Goal: Find specific page/section: Find specific page/section

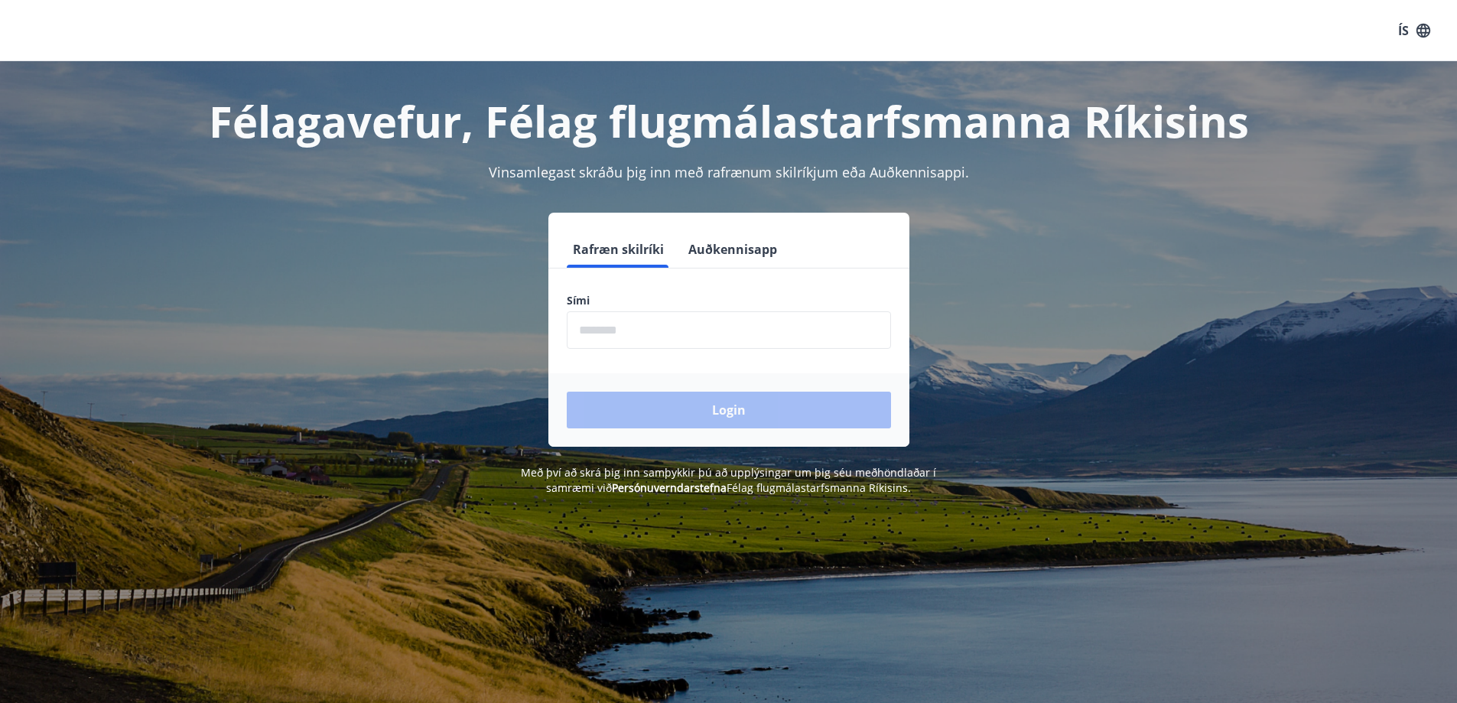
click at [637, 340] on input "phone" at bounding box center [729, 329] width 324 height 37
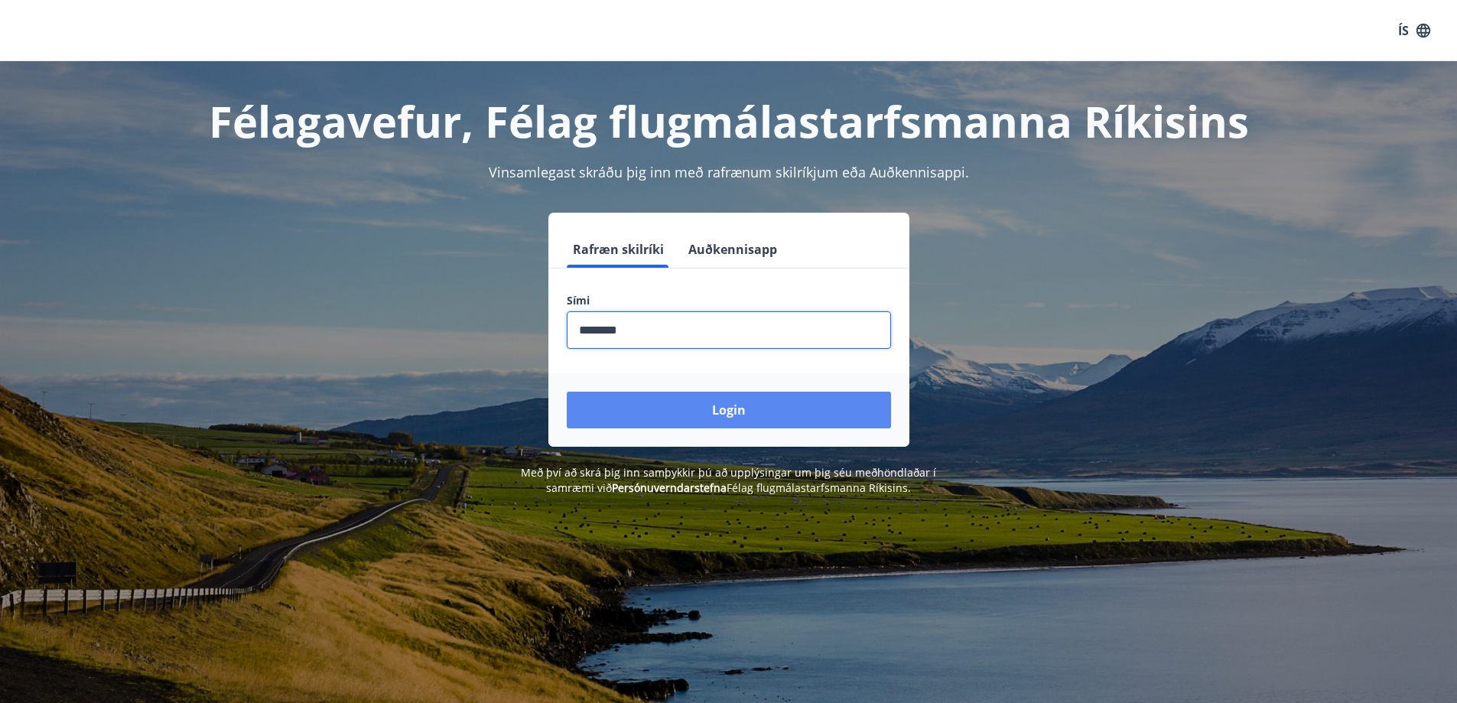
type input "********"
click at [752, 404] on button "Login" at bounding box center [729, 410] width 324 height 37
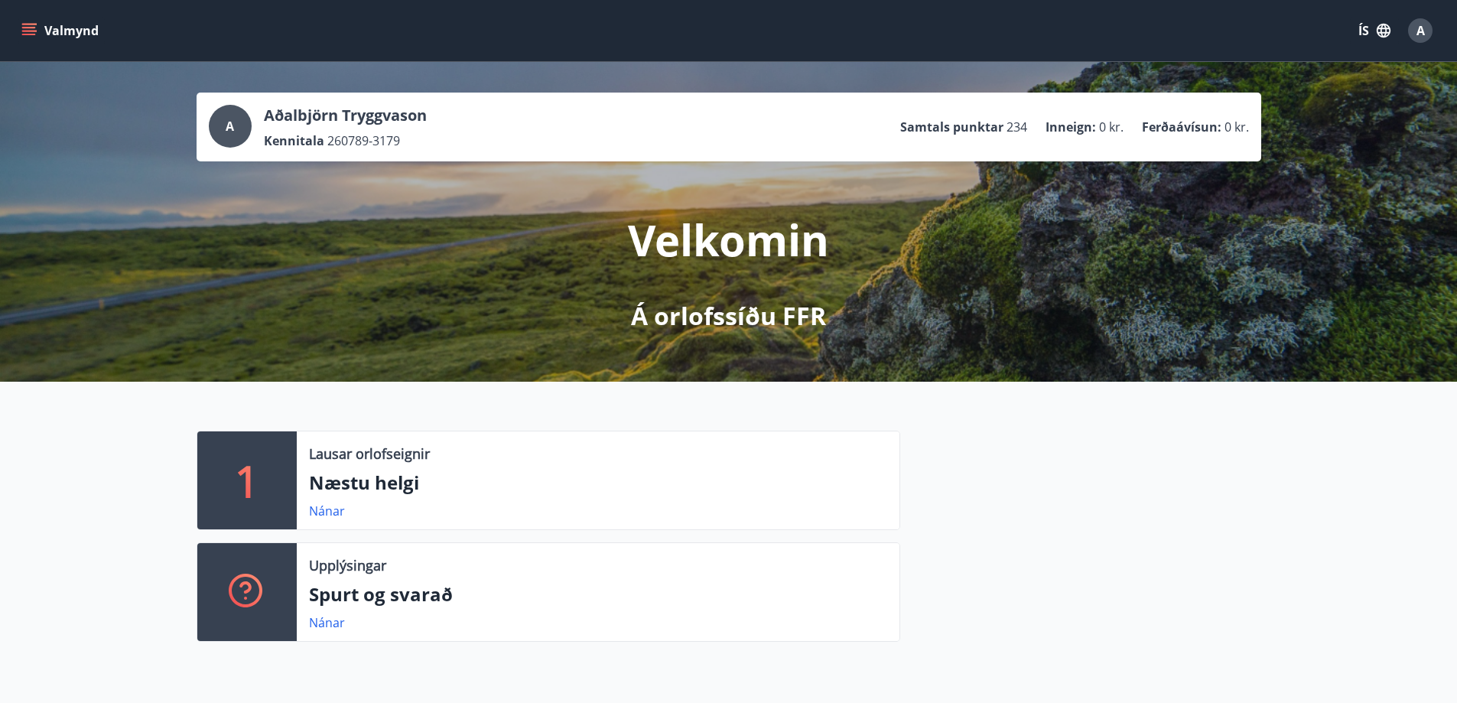
click at [34, 31] on icon "menu" at bounding box center [28, 30] width 15 height 15
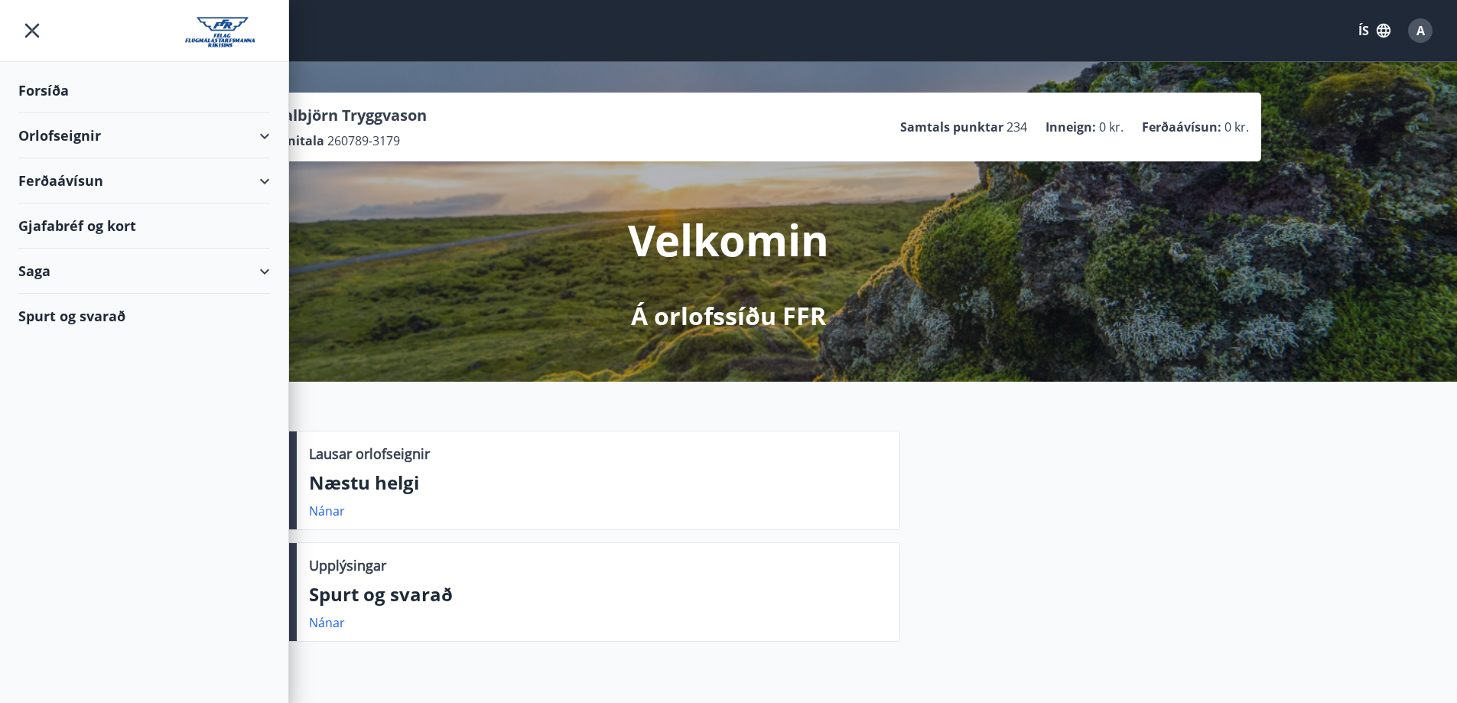
click at [262, 139] on div "Orlofseignir" at bounding box center [144, 135] width 252 height 45
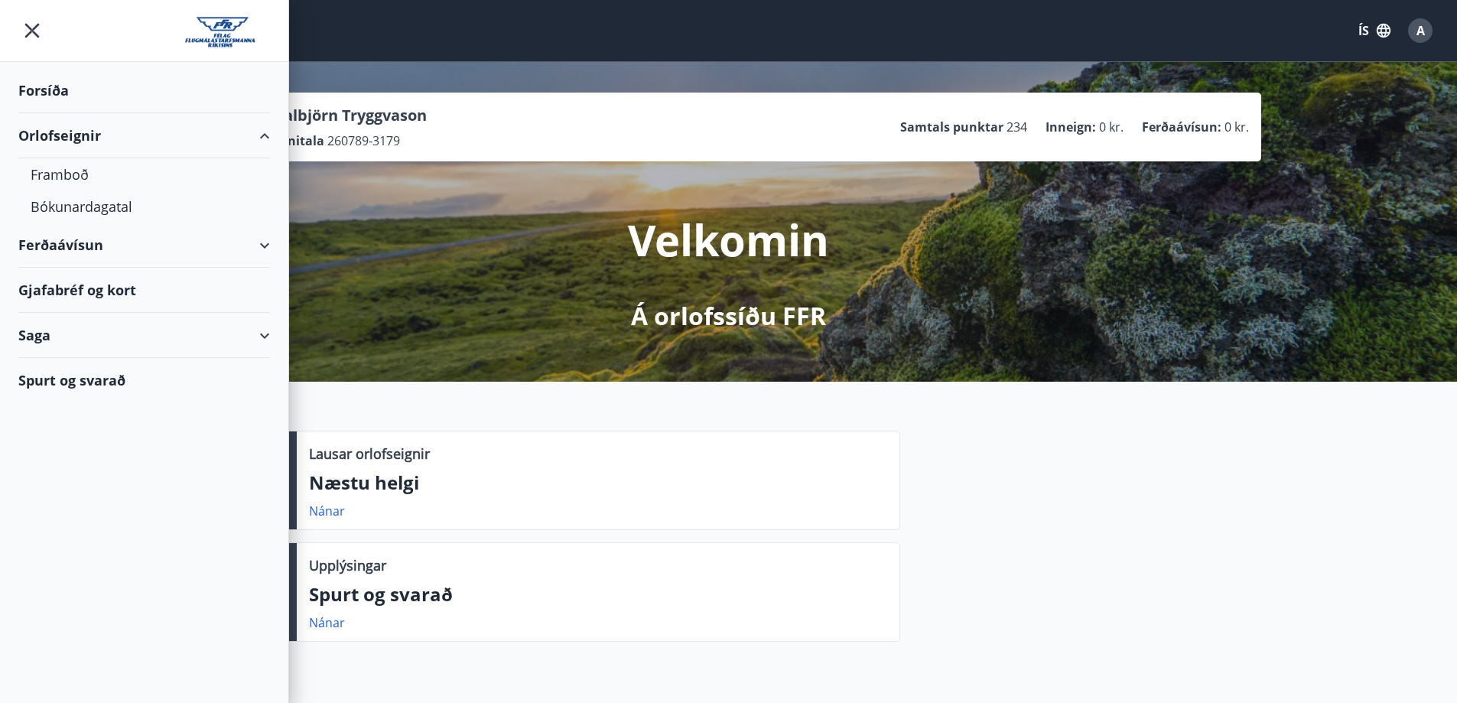
click at [259, 251] on div "Ferðaávísun" at bounding box center [144, 245] width 252 height 45
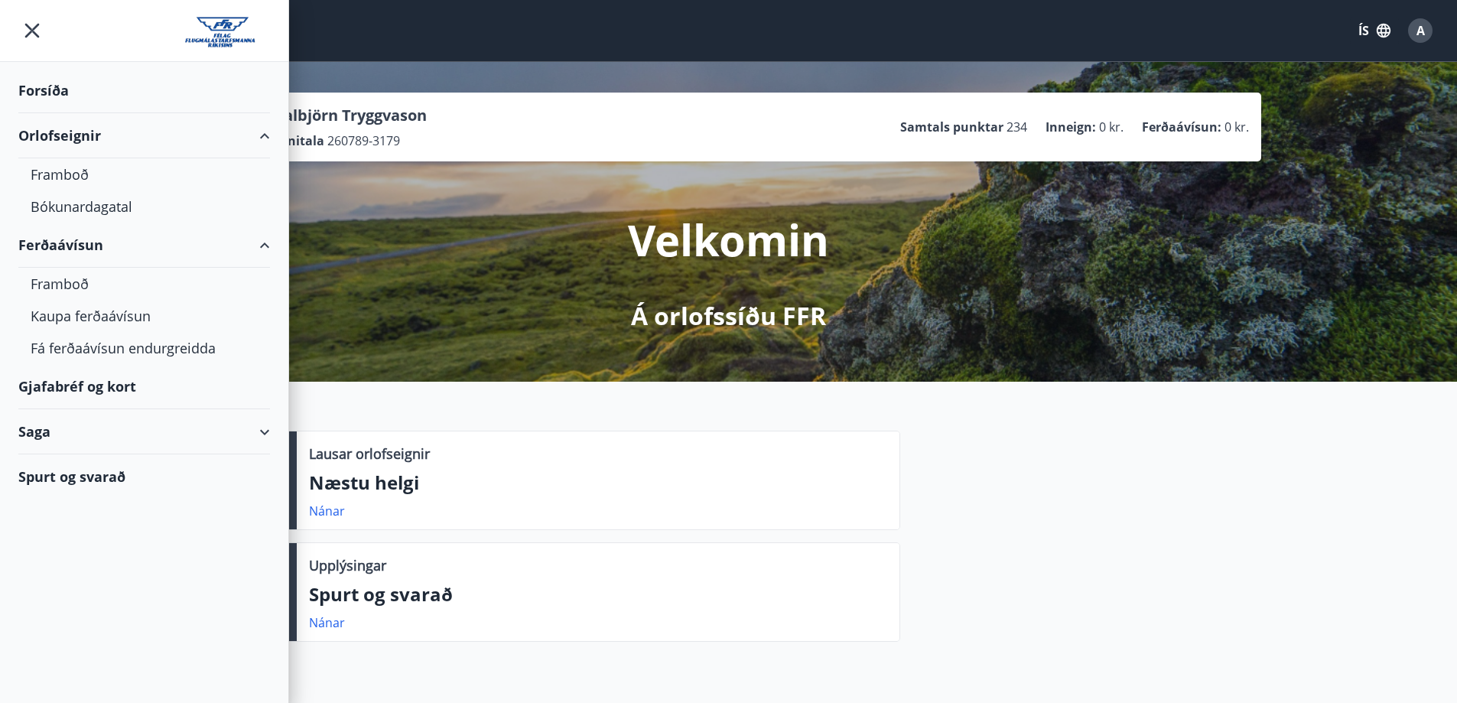
click at [257, 134] on div "Orlofseignir" at bounding box center [144, 135] width 252 height 45
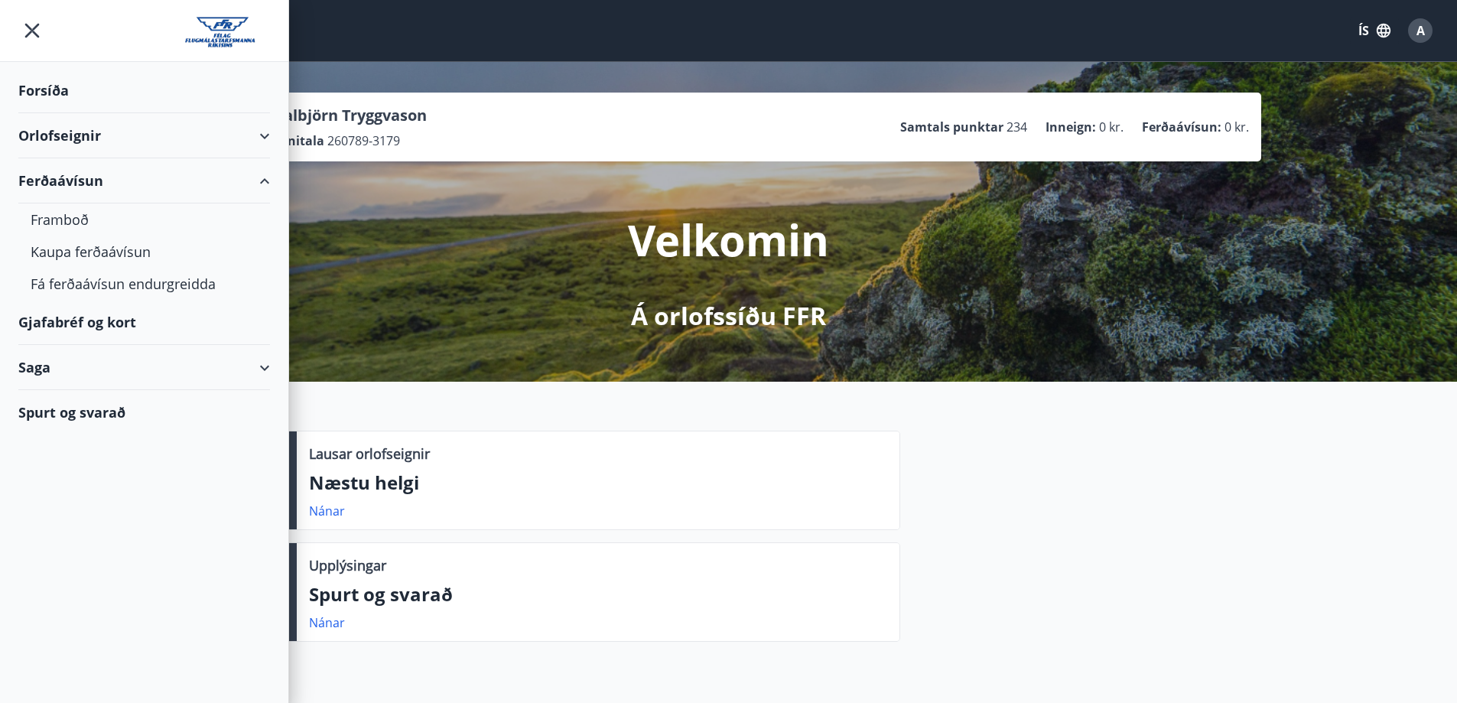
click at [262, 83] on div "Forsíða" at bounding box center [144, 90] width 252 height 45
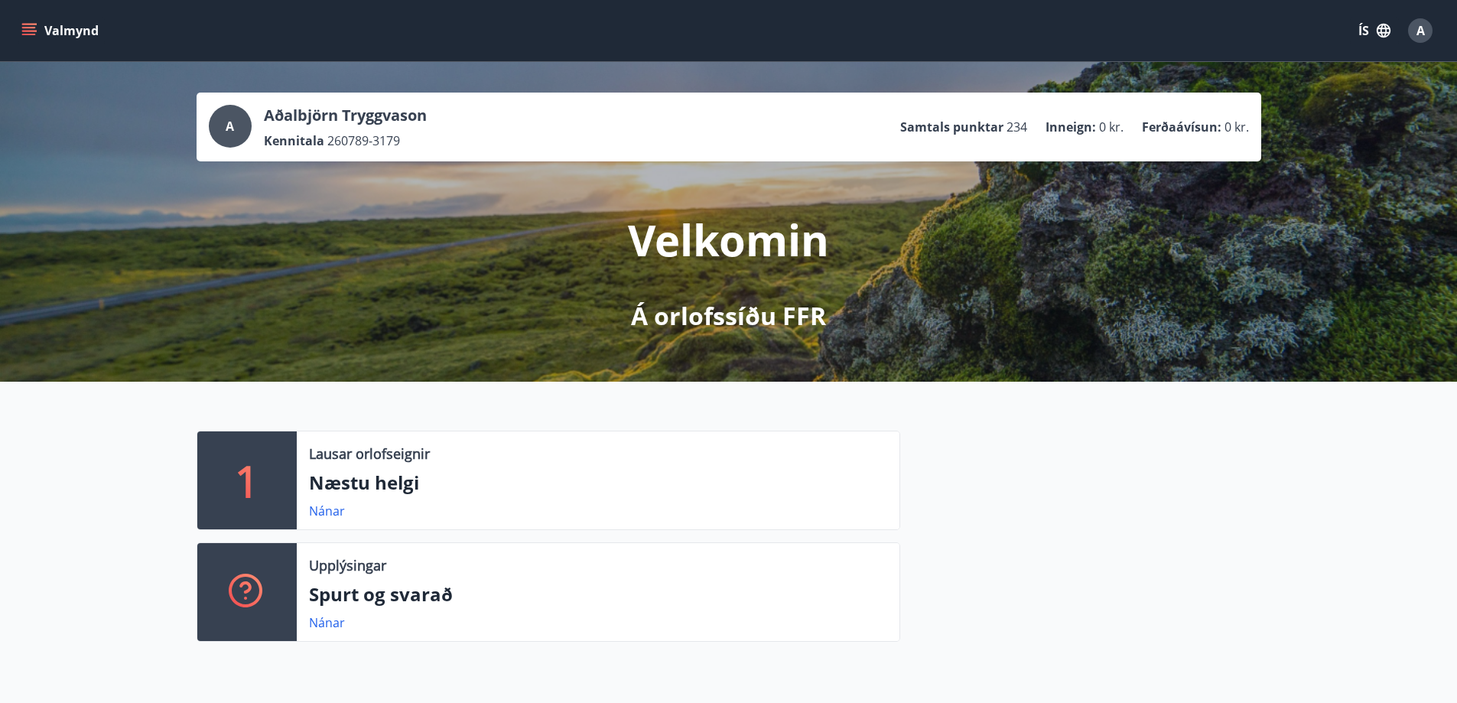
click at [80, 26] on button "Valmynd" at bounding box center [61, 31] width 86 height 28
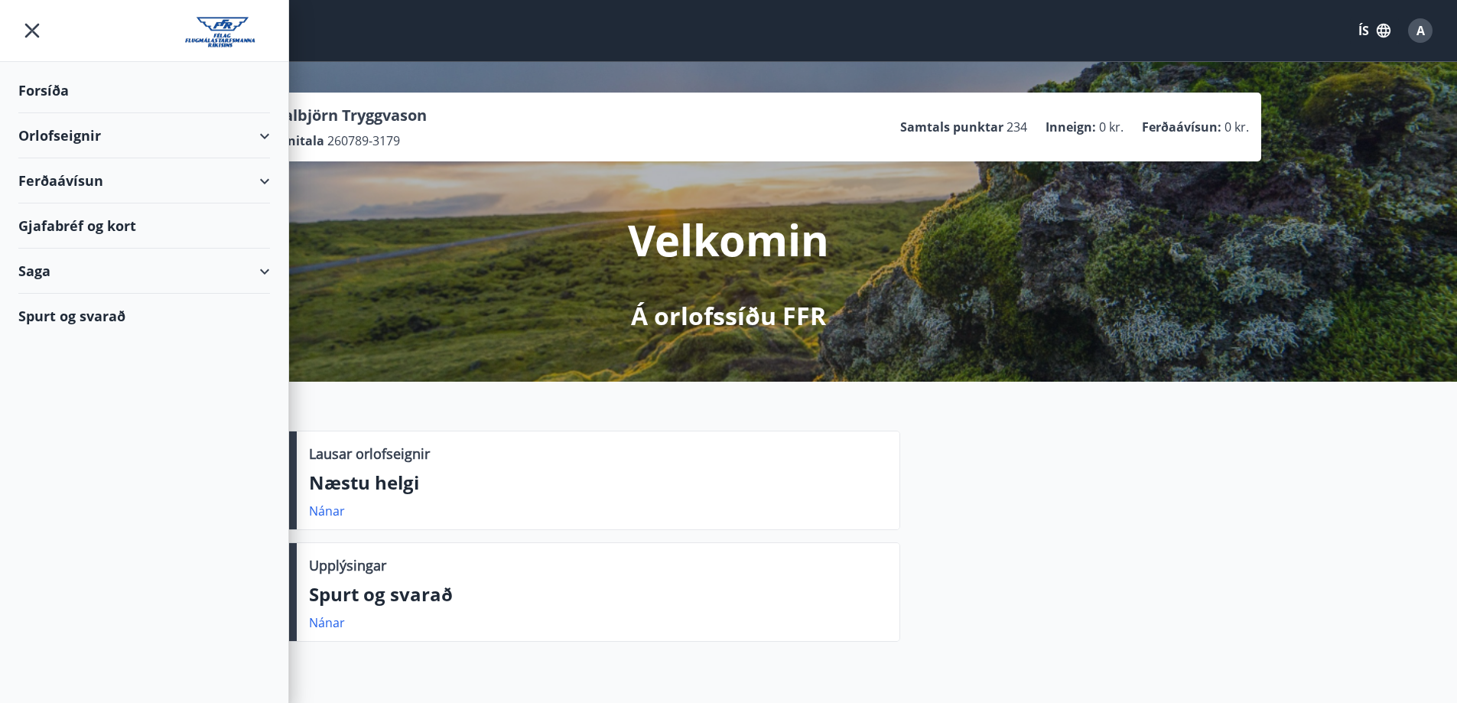
click at [72, 141] on div "Orlofseignir" at bounding box center [144, 135] width 252 height 45
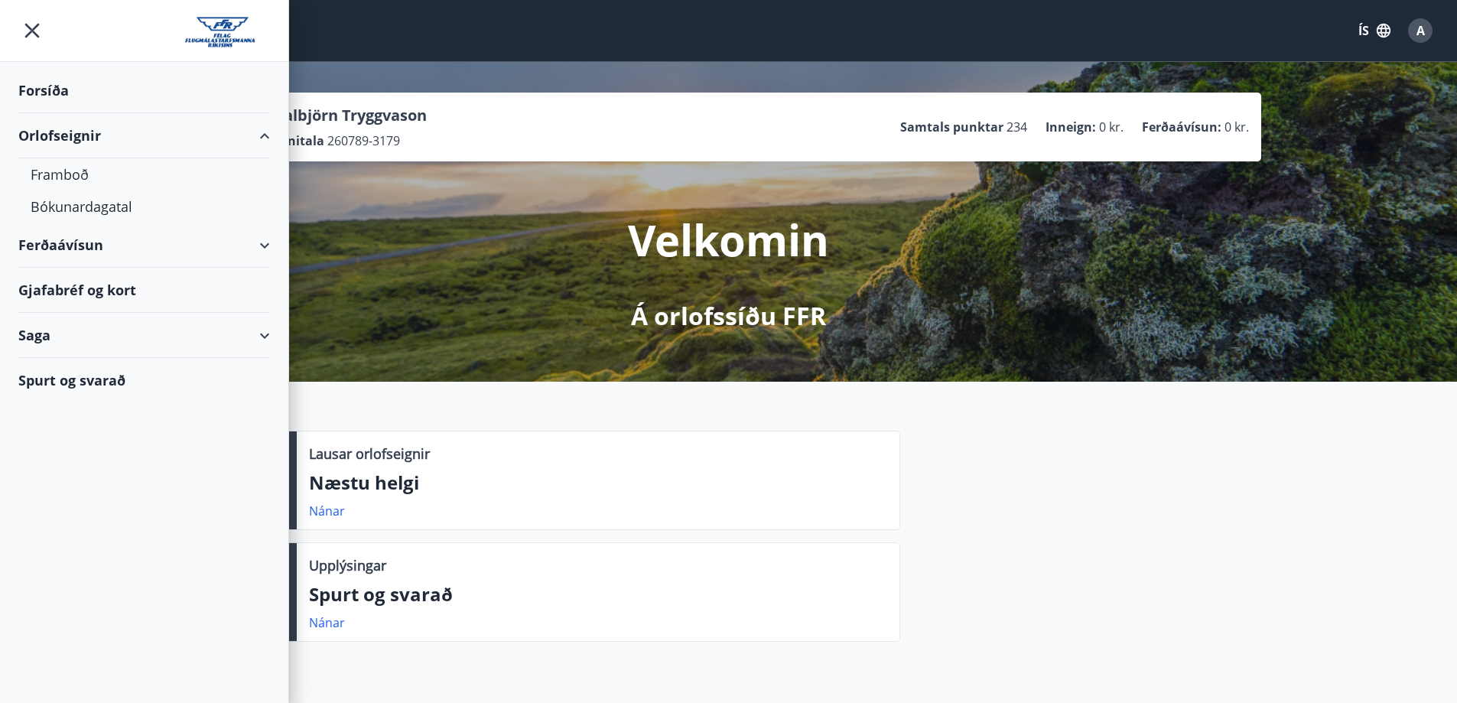
click at [55, 93] on div "Forsíða" at bounding box center [144, 90] width 252 height 45
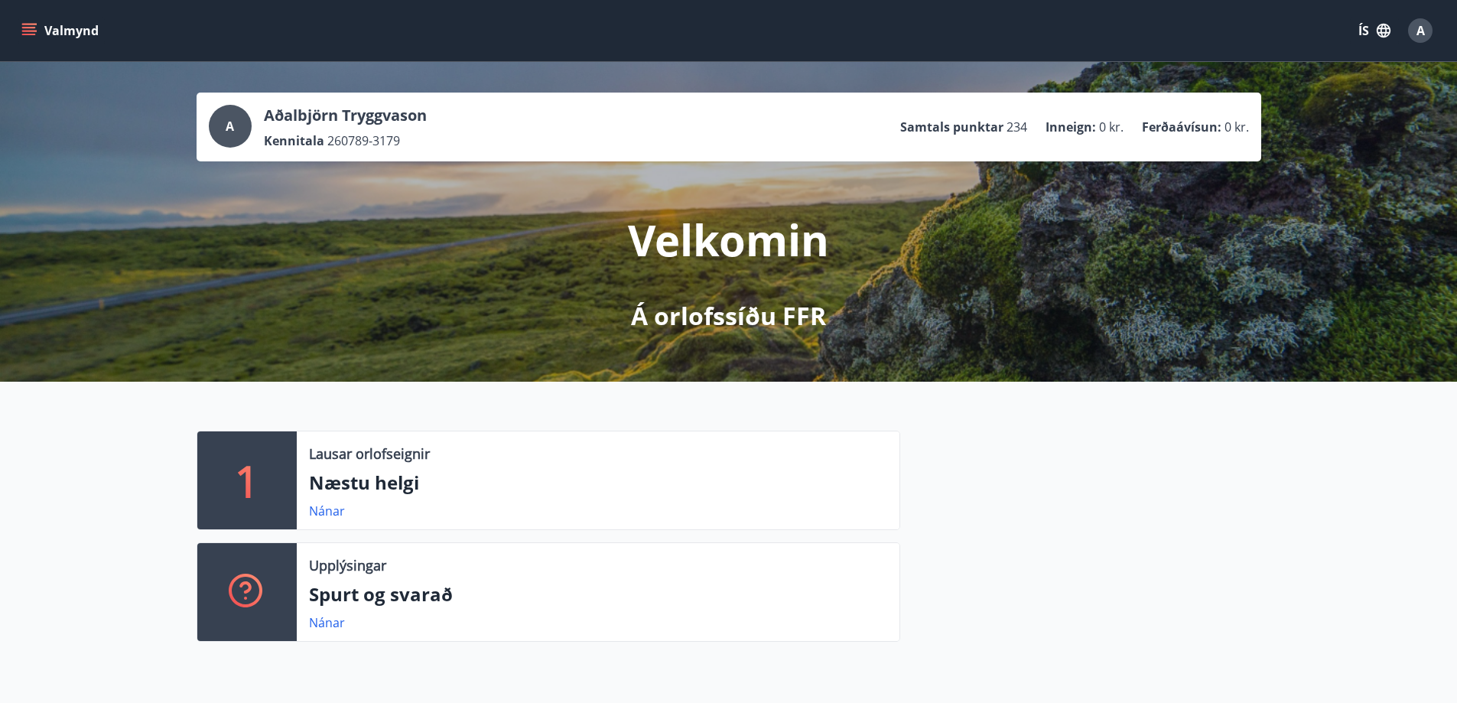
click at [38, 27] on button "Valmynd" at bounding box center [61, 31] width 86 height 28
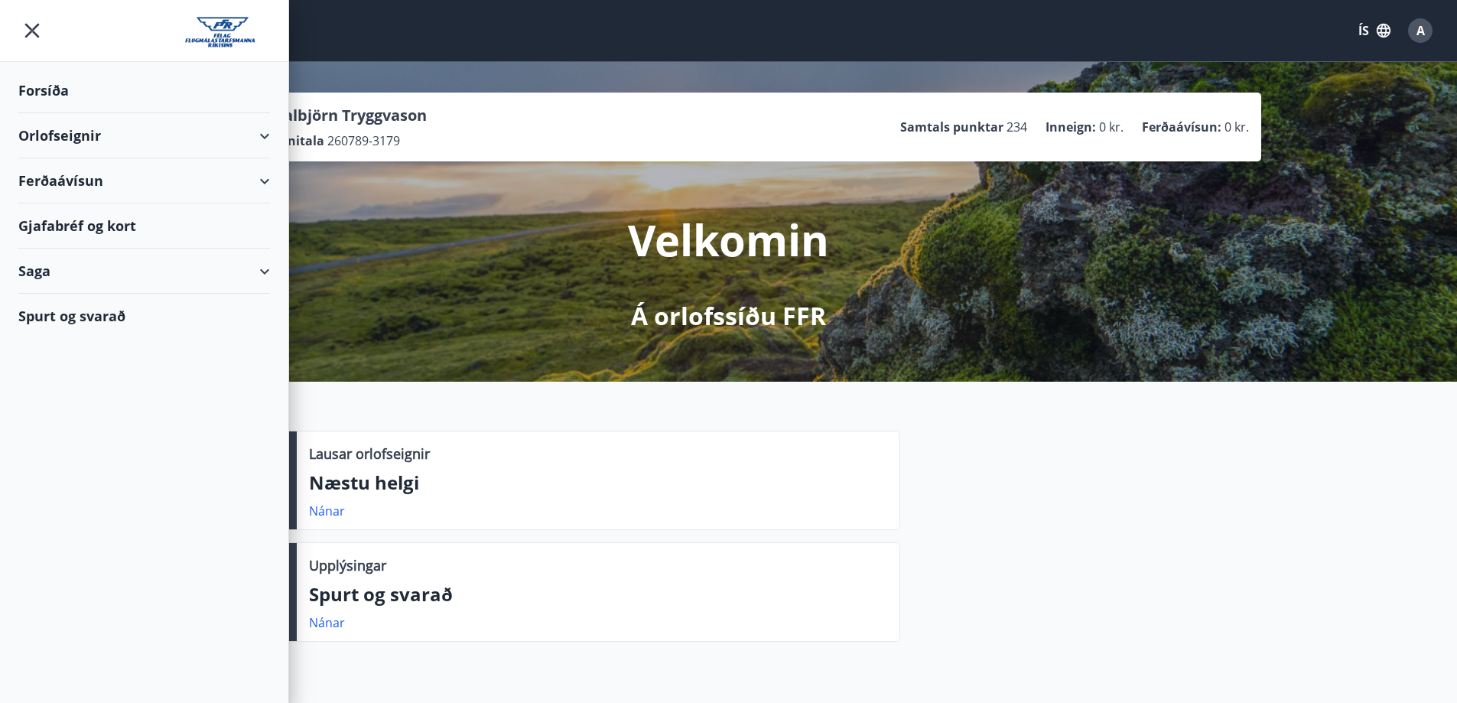
click at [146, 221] on div "Gjafabréf og kort" at bounding box center [144, 226] width 252 height 45
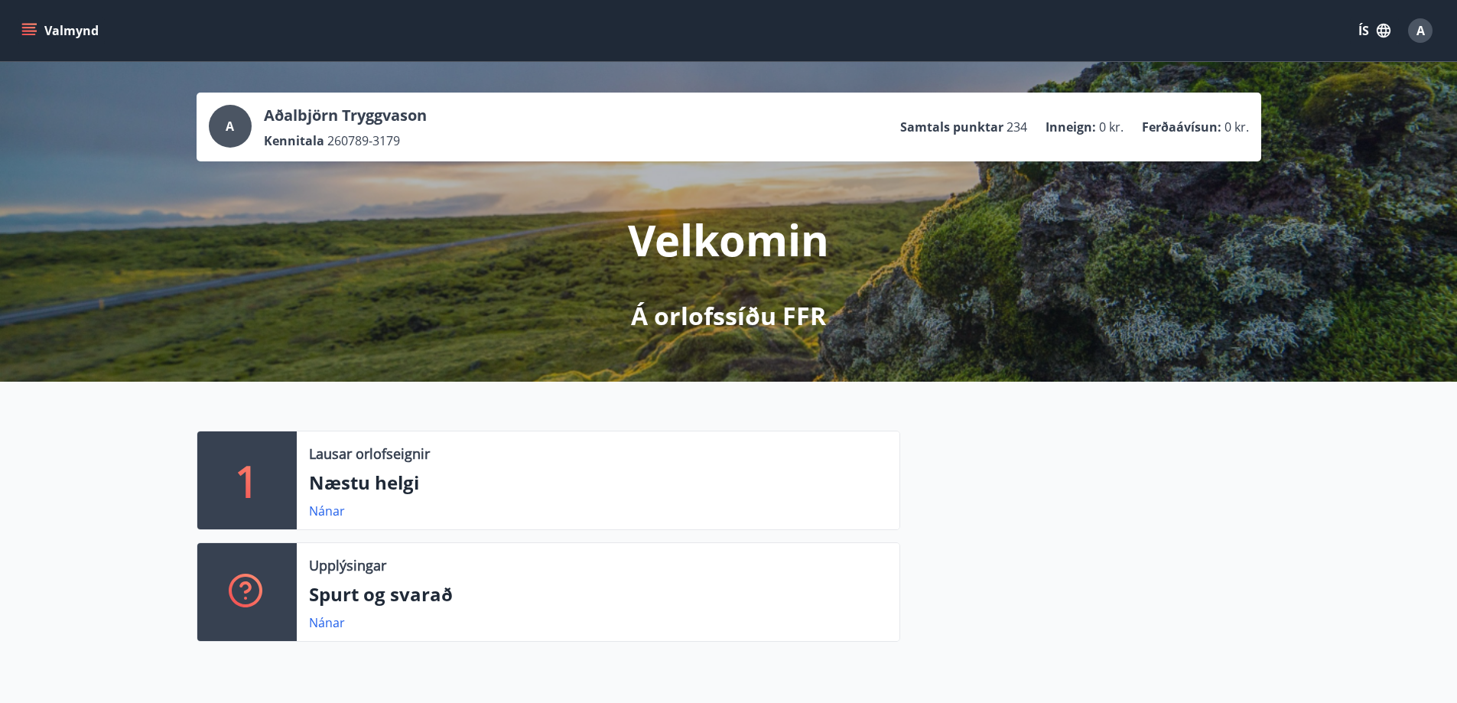
click at [34, 24] on icon "menu" at bounding box center [30, 25] width 17 height 2
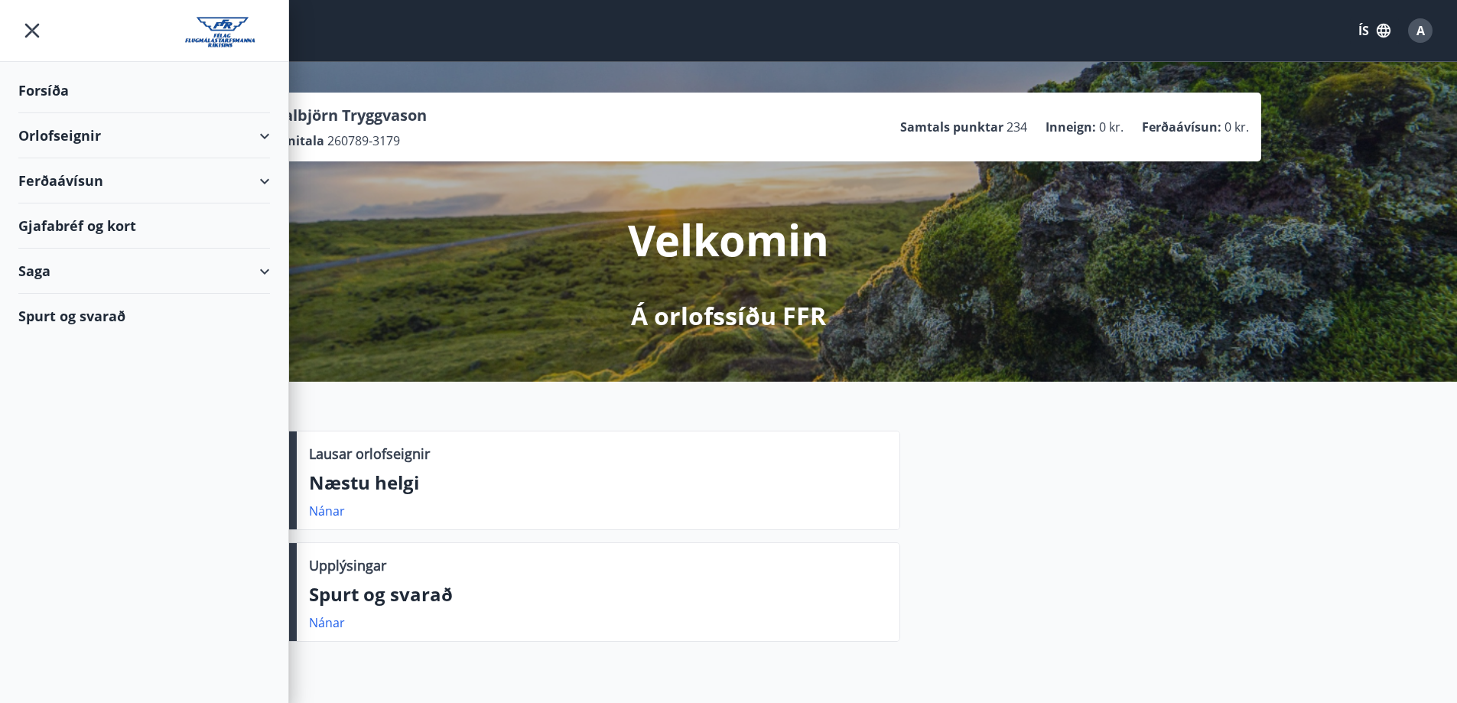
click at [255, 138] on div "Orlofseignir" at bounding box center [144, 135] width 252 height 45
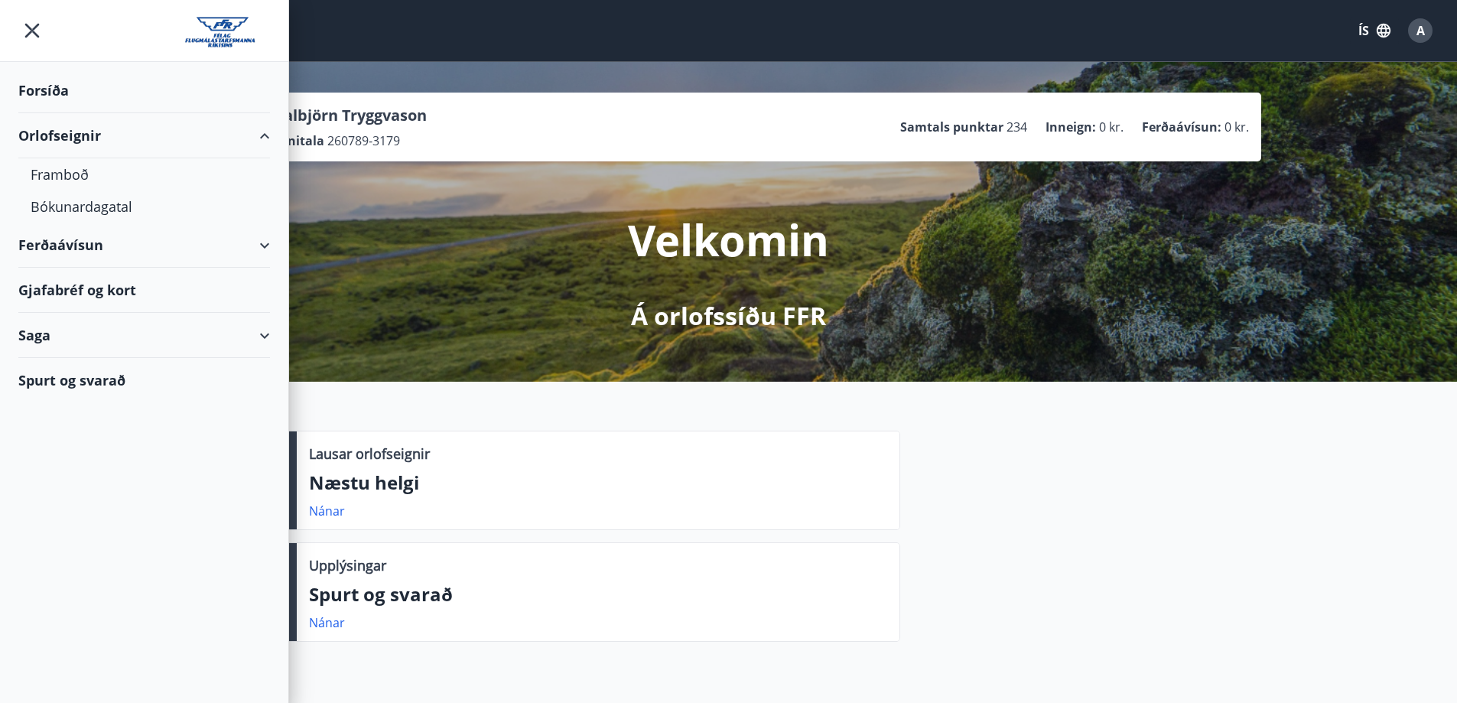
click at [261, 247] on div "Ferðaávísun" at bounding box center [144, 245] width 252 height 45
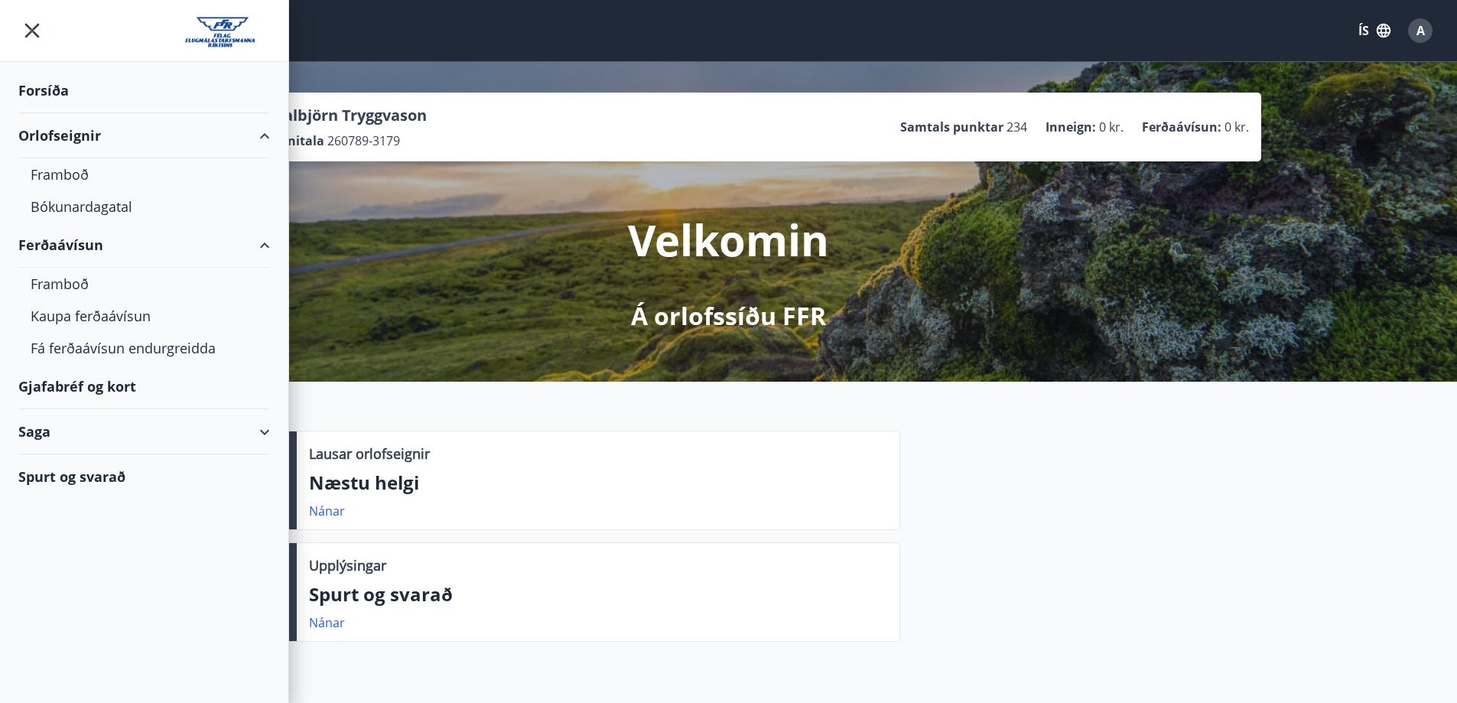
click at [259, 432] on div "Saga" at bounding box center [144, 431] width 252 height 45
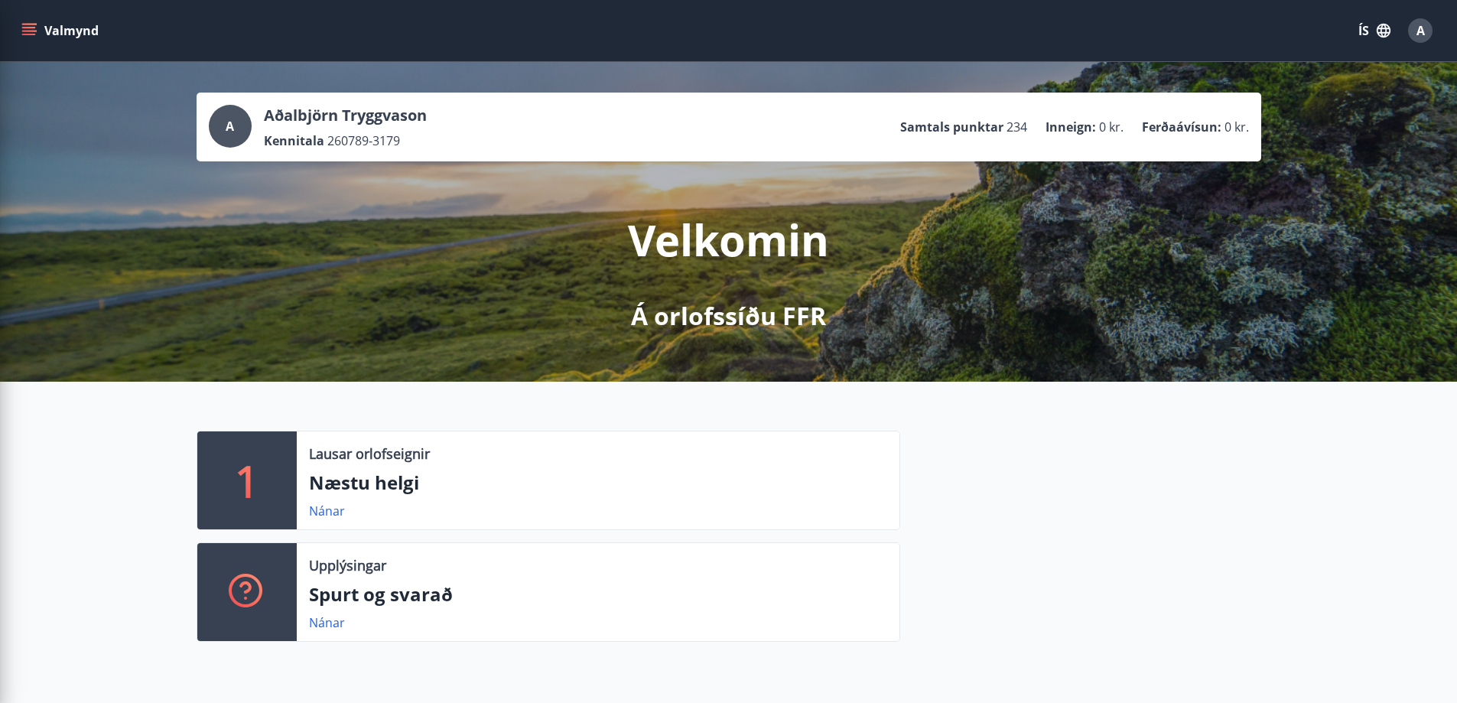
click at [639, 477] on p "Næstu helgi" at bounding box center [598, 483] width 578 height 26
